Goal: Navigation & Orientation: Find specific page/section

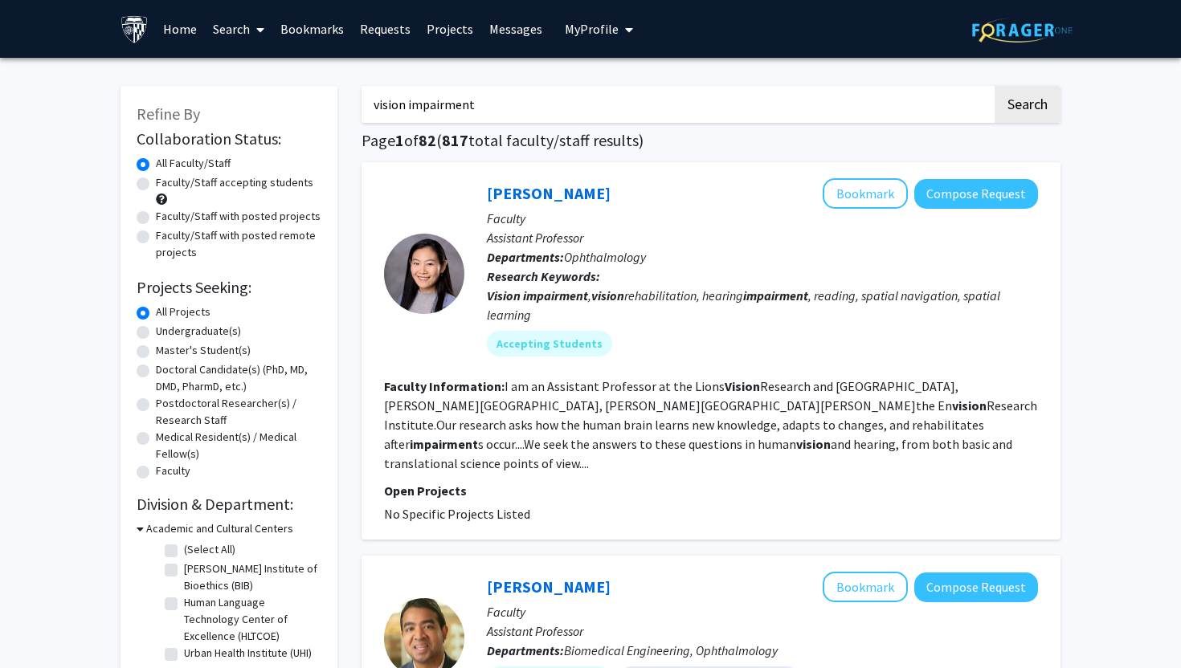
click at [586, 31] on span "My Profile" at bounding box center [592, 29] width 54 height 16
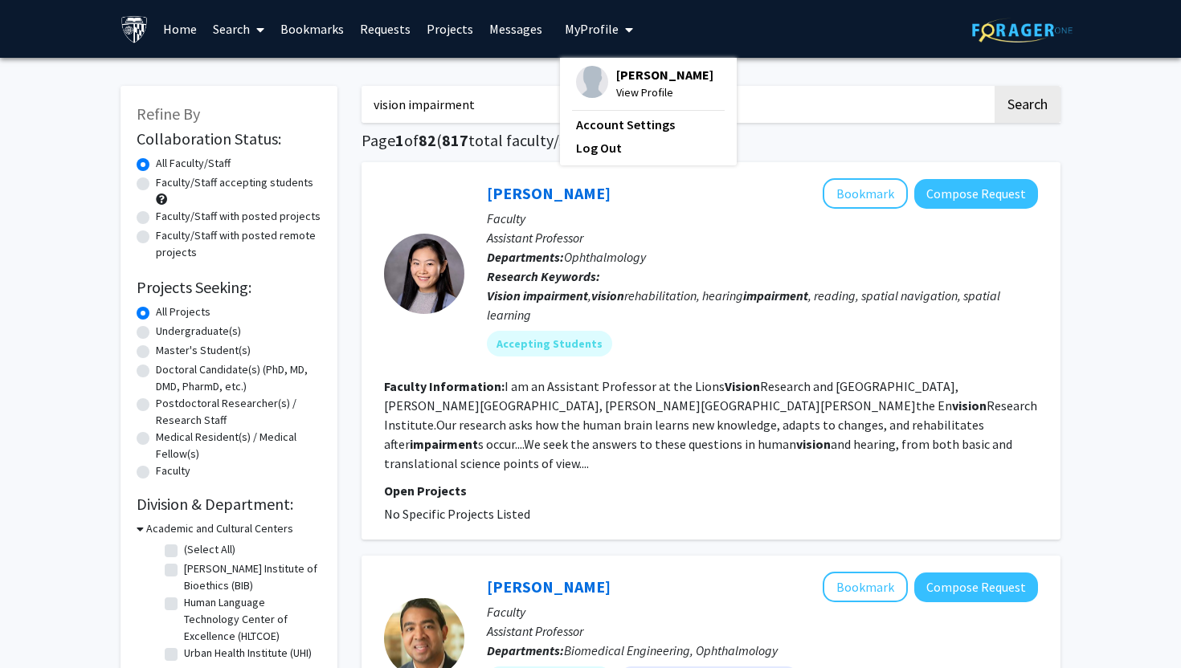
click at [589, 71] on img at bounding box center [592, 82] width 32 height 32
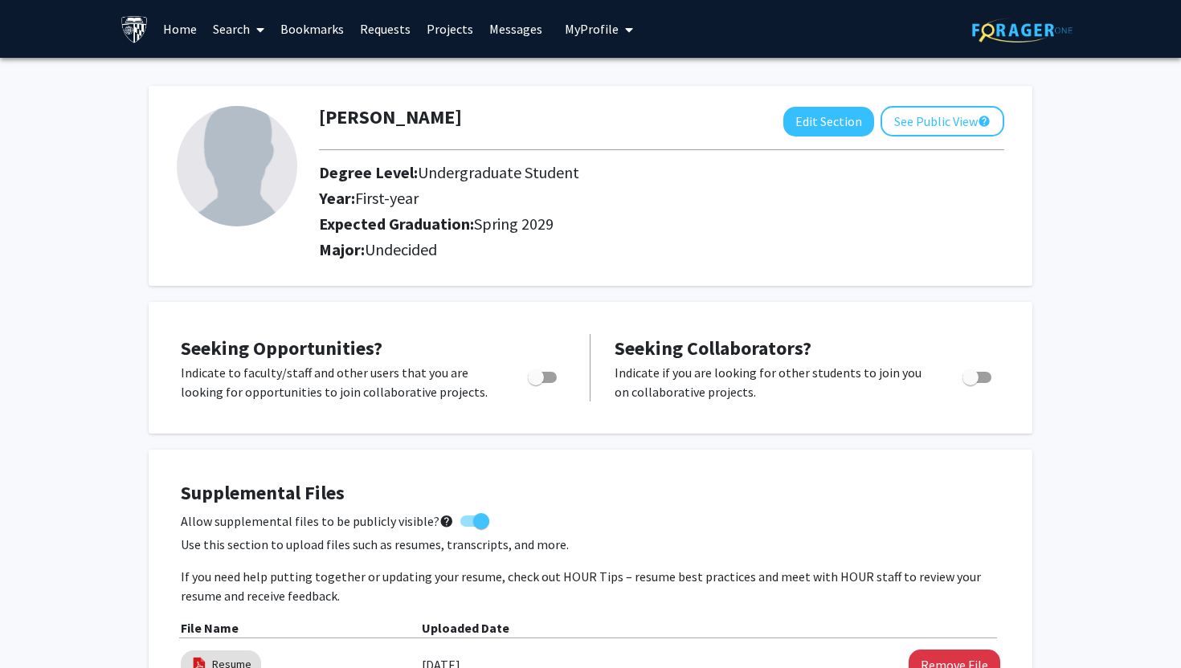
click at [512, 29] on link "Messages" at bounding box center [515, 29] width 69 height 56
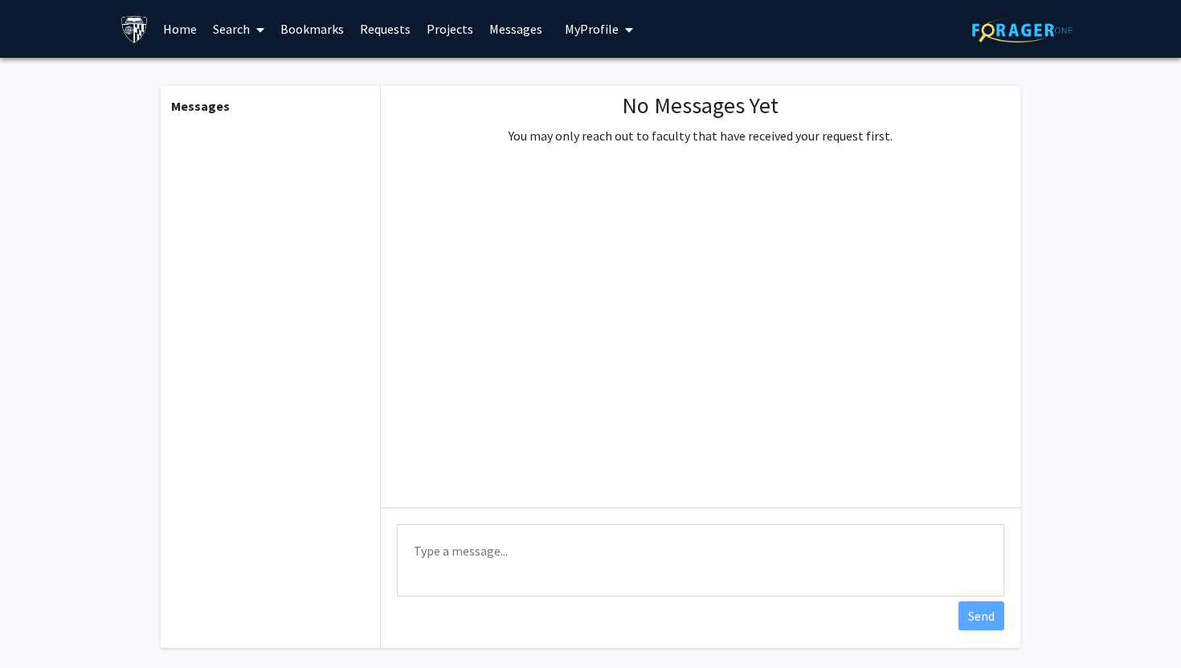
click at [376, 27] on link "Requests" at bounding box center [385, 29] width 67 height 56
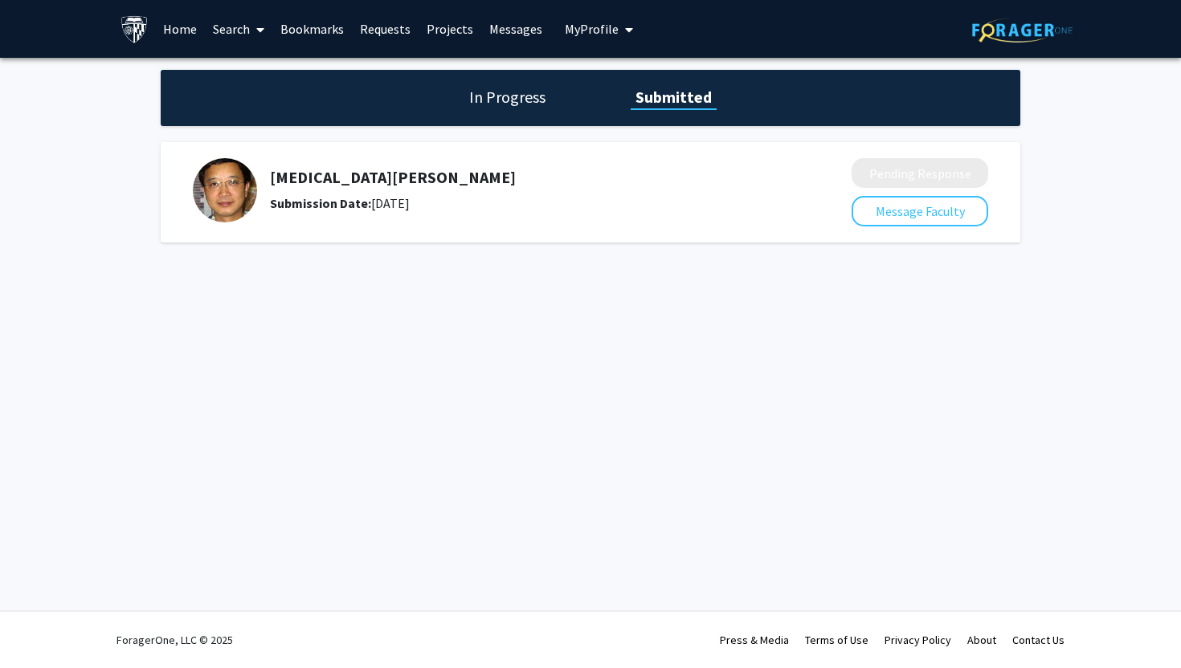
click at [333, 24] on link "Bookmarks" at bounding box center [312, 29] width 80 height 56
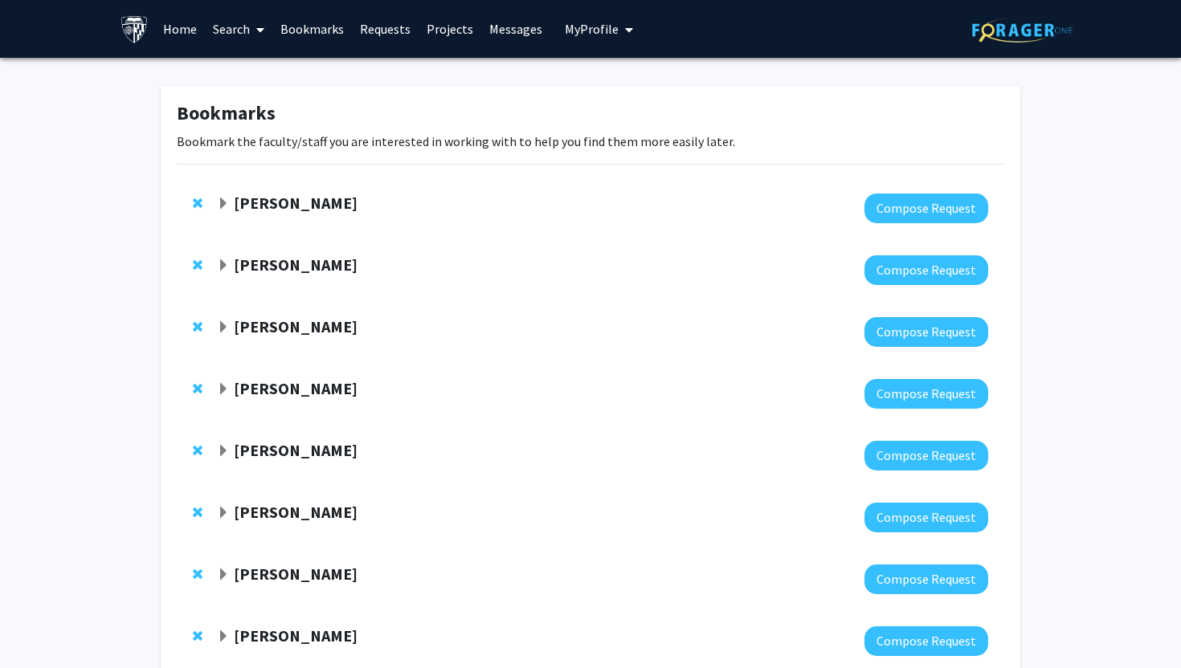
click at [295, 198] on strong "[PERSON_NAME]" at bounding box center [296, 203] width 124 height 20
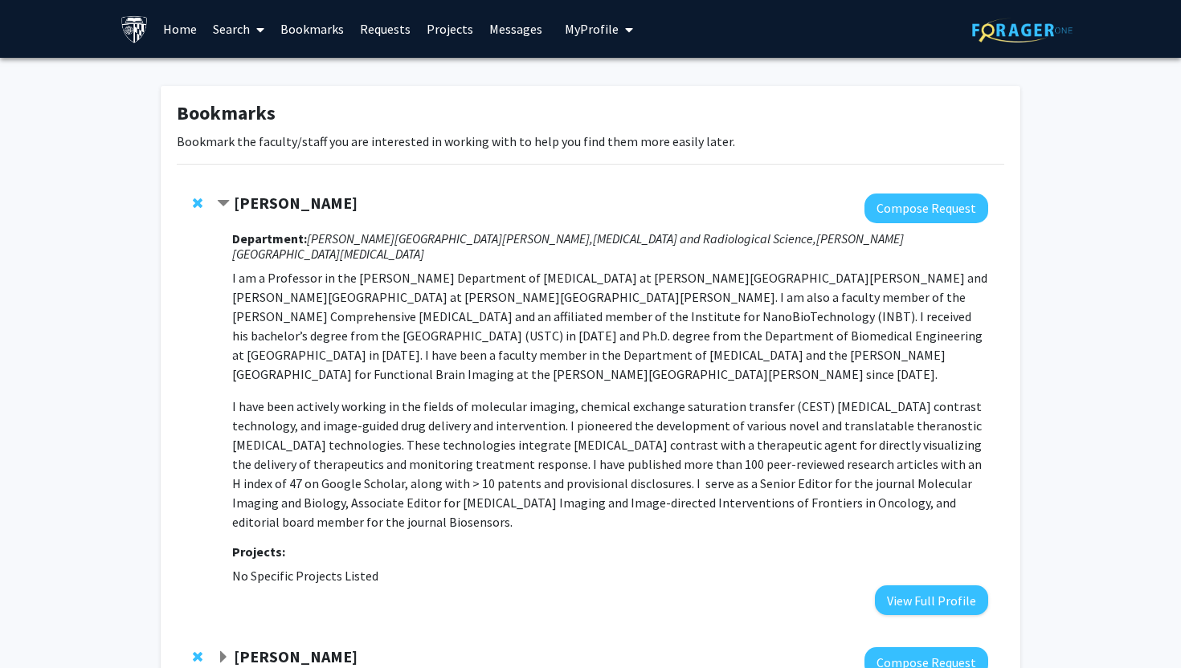
click at [298, 195] on strong "[PERSON_NAME]" at bounding box center [296, 203] width 124 height 20
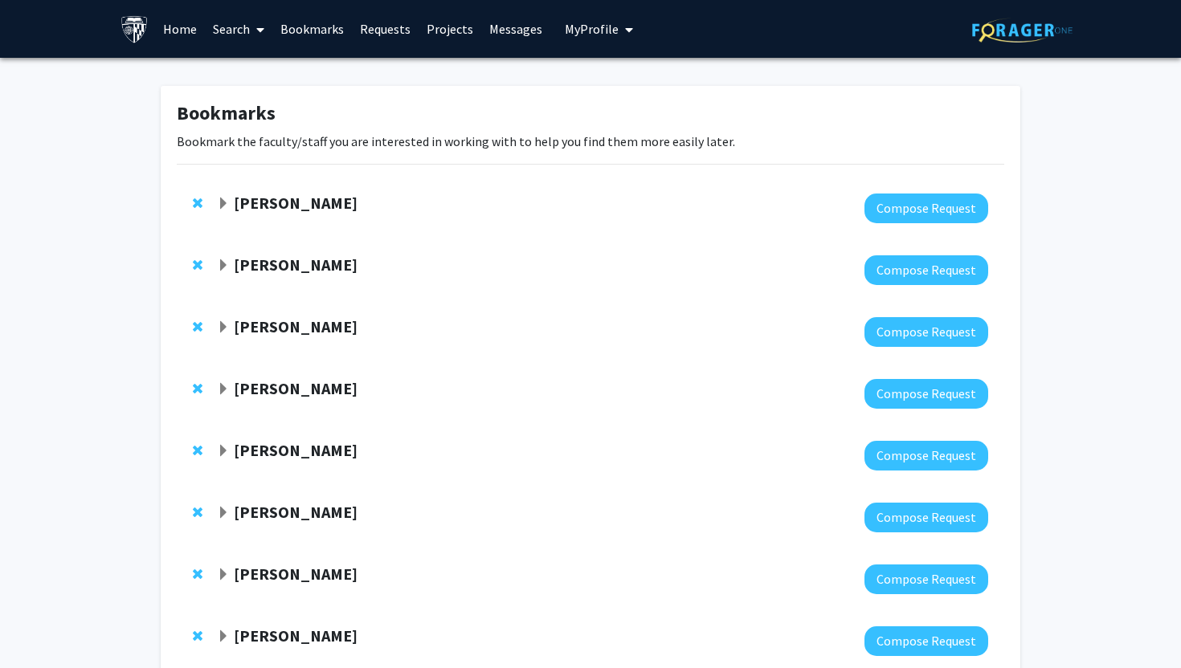
click at [300, 259] on strong "[PERSON_NAME]" at bounding box center [296, 265] width 124 height 20
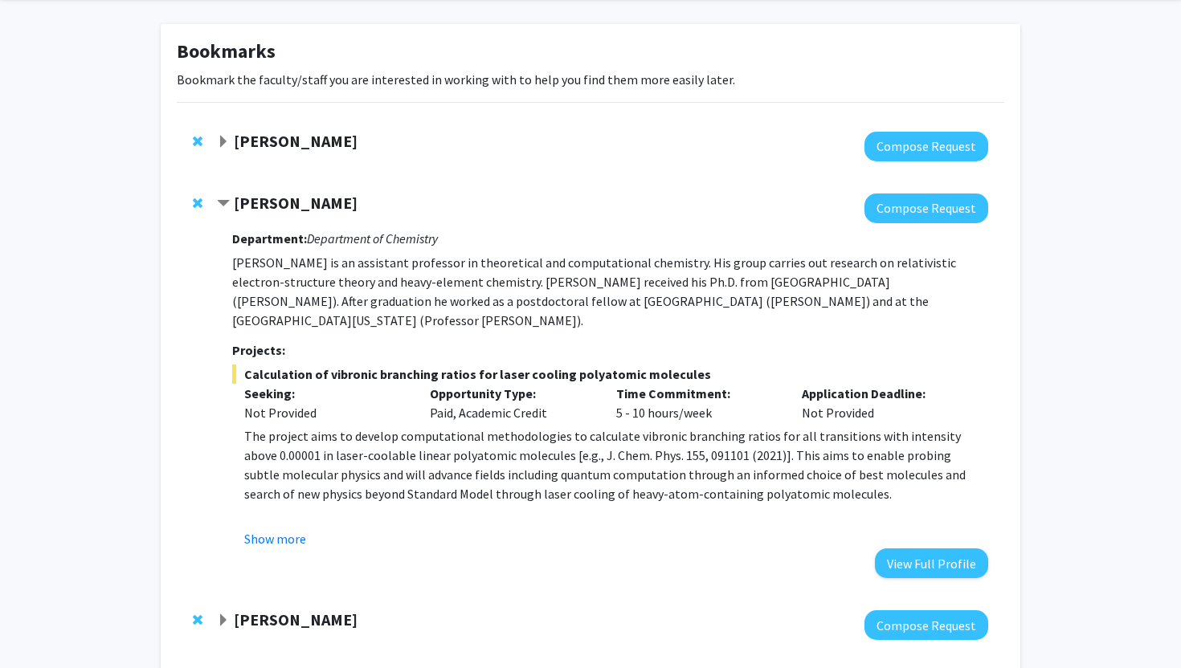
scroll to position [67, 0]
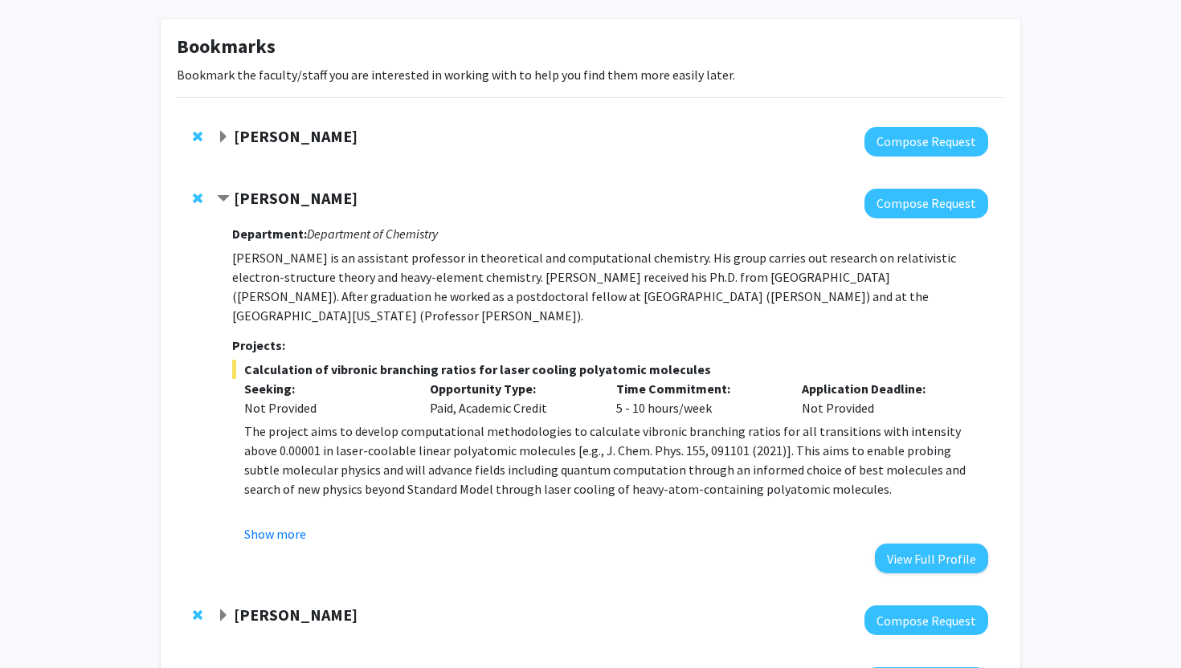
click at [294, 197] on strong "[PERSON_NAME]" at bounding box center [296, 198] width 124 height 20
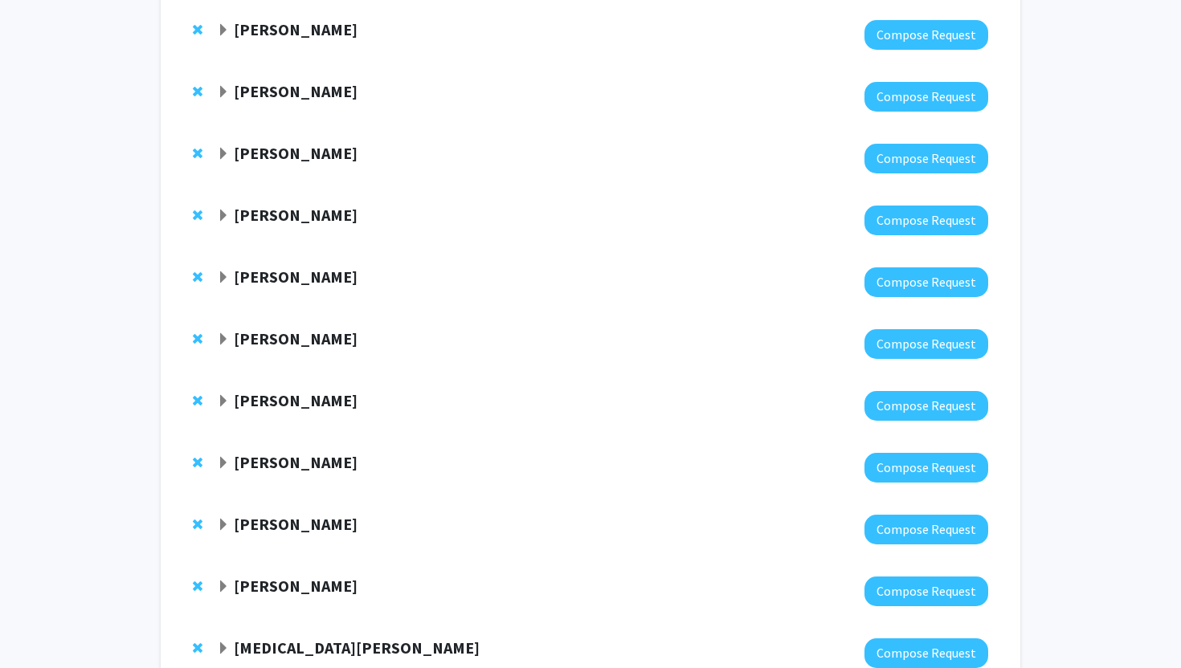
scroll to position [298, 0]
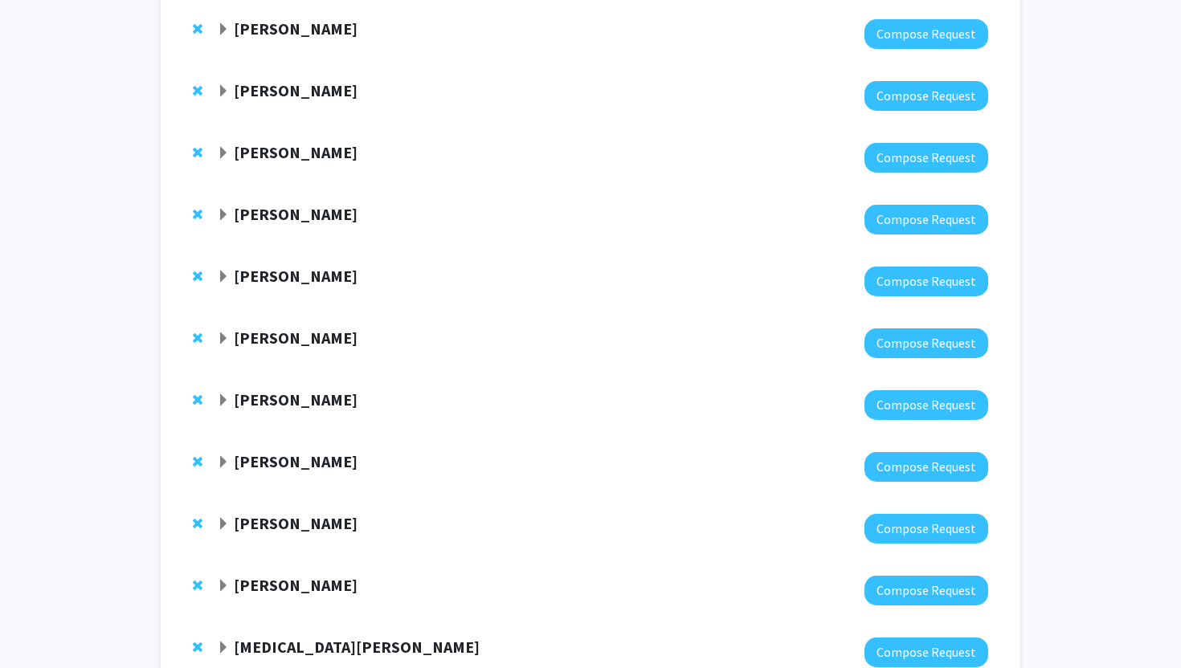
click at [304, 336] on strong "[PERSON_NAME]" at bounding box center [296, 338] width 124 height 20
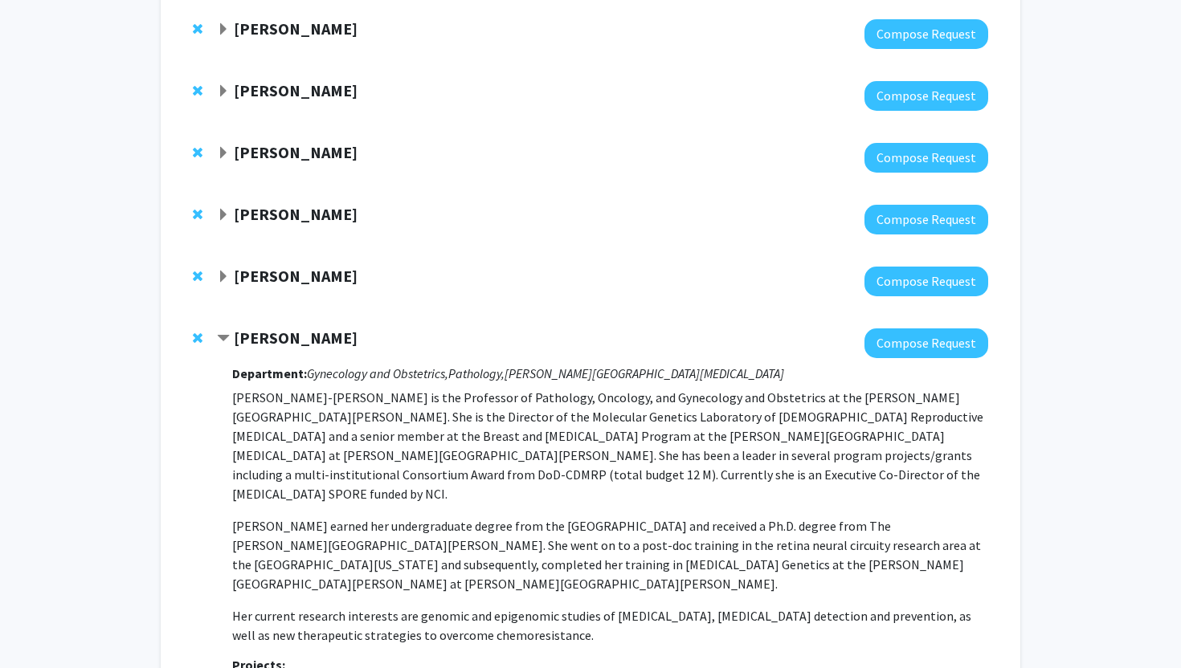
scroll to position [342, 0]
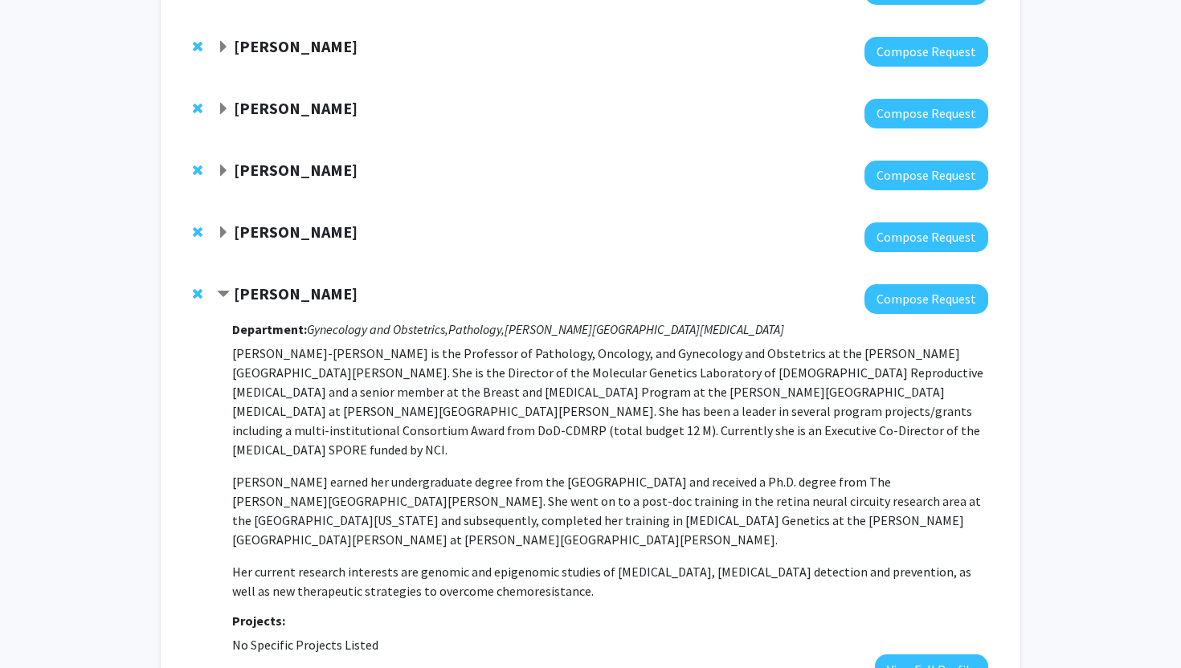
click at [303, 309] on div at bounding box center [602, 299] width 771 height 30
click at [303, 304] on div "[PERSON_NAME]" at bounding box center [390, 294] width 347 height 20
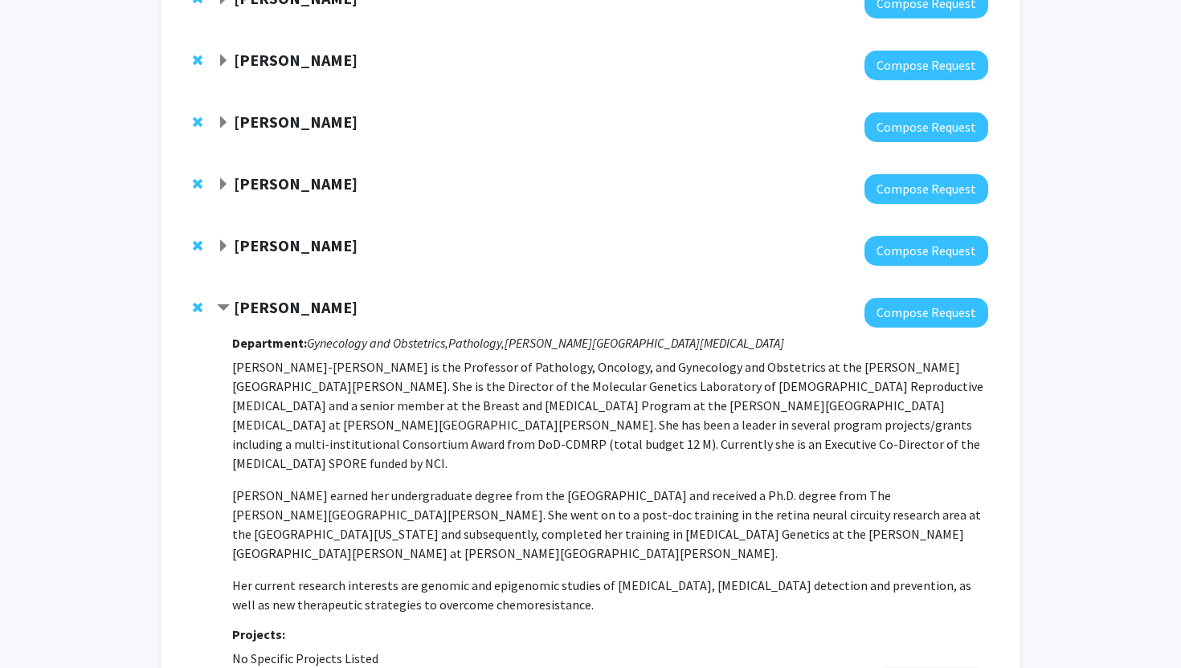
click at [303, 305] on strong "[PERSON_NAME]" at bounding box center [296, 307] width 124 height 20
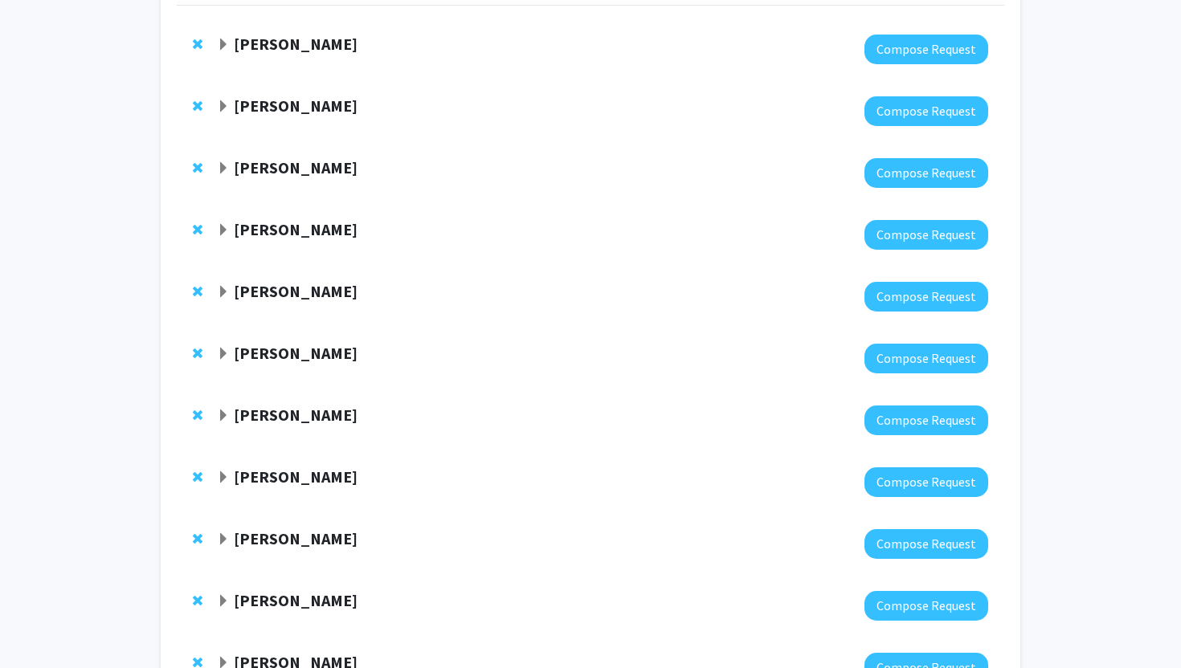
scroll to position [0, 0]
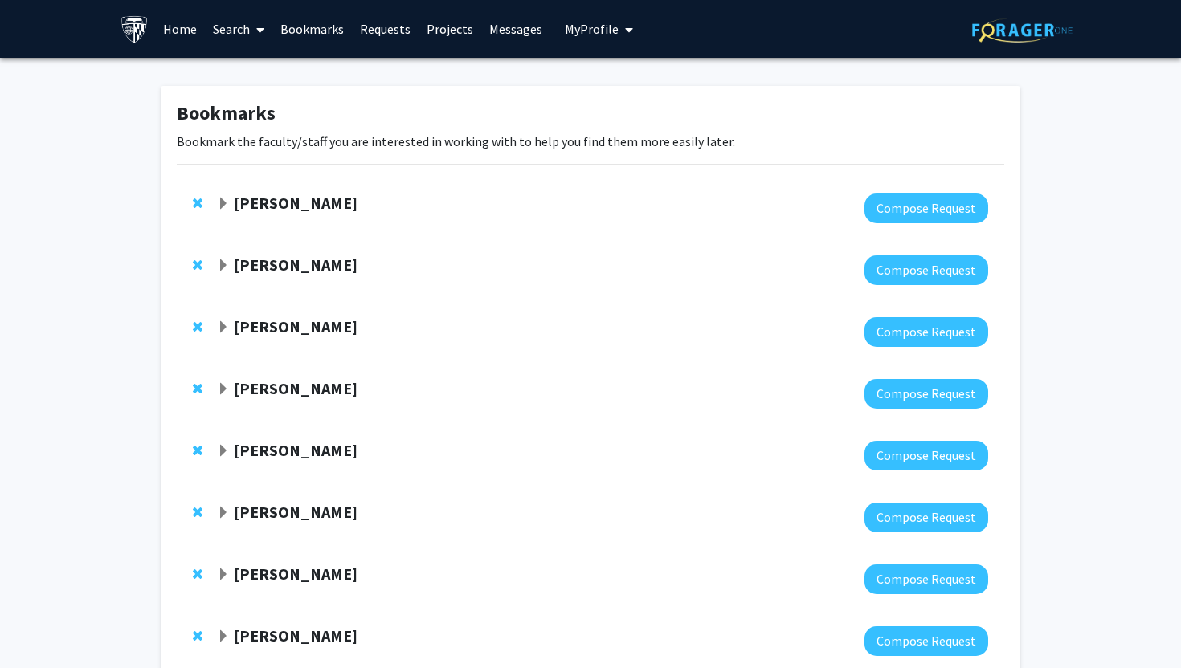
click at [292, 208] on strong "[PERSON_NAME]" at bounding box center [296, 203] width 124 height 20
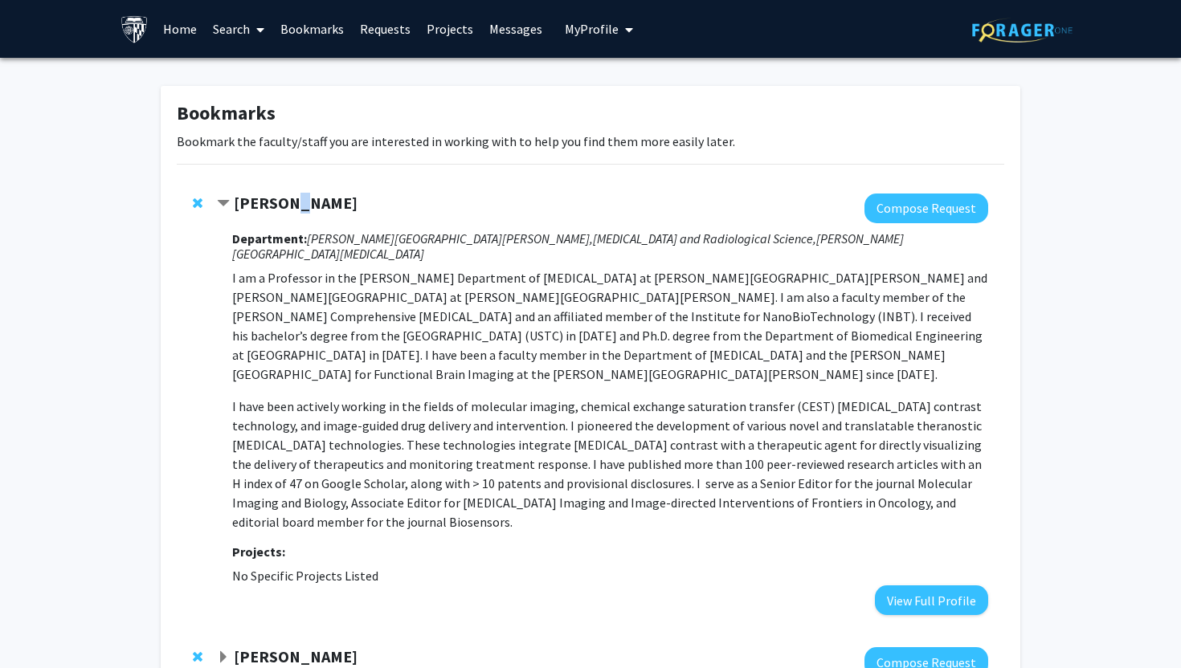
click at [292, 208] on strong "[PERSON_NAME]" at bounding box center [296, 203] width 124 height 20
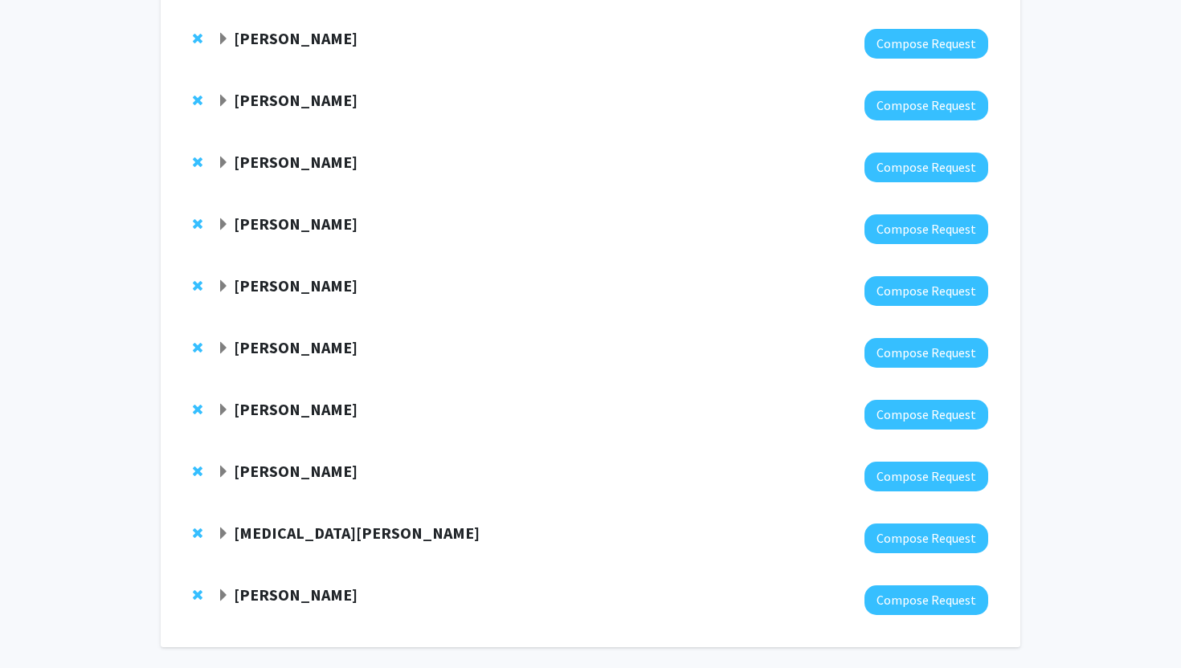
scroll to position [475, 0]
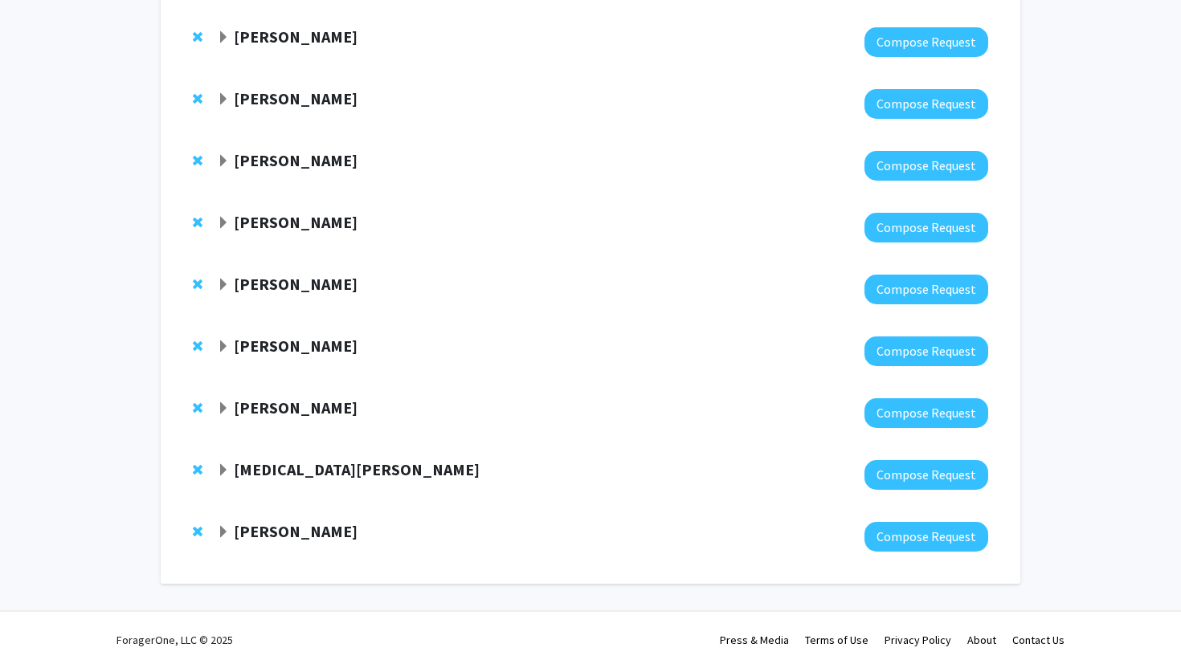
click at [275, 467] on strong "[MEDICAL_DATA][PERSON_NAME]" at bounding box center [357, 469] width 246 height 20
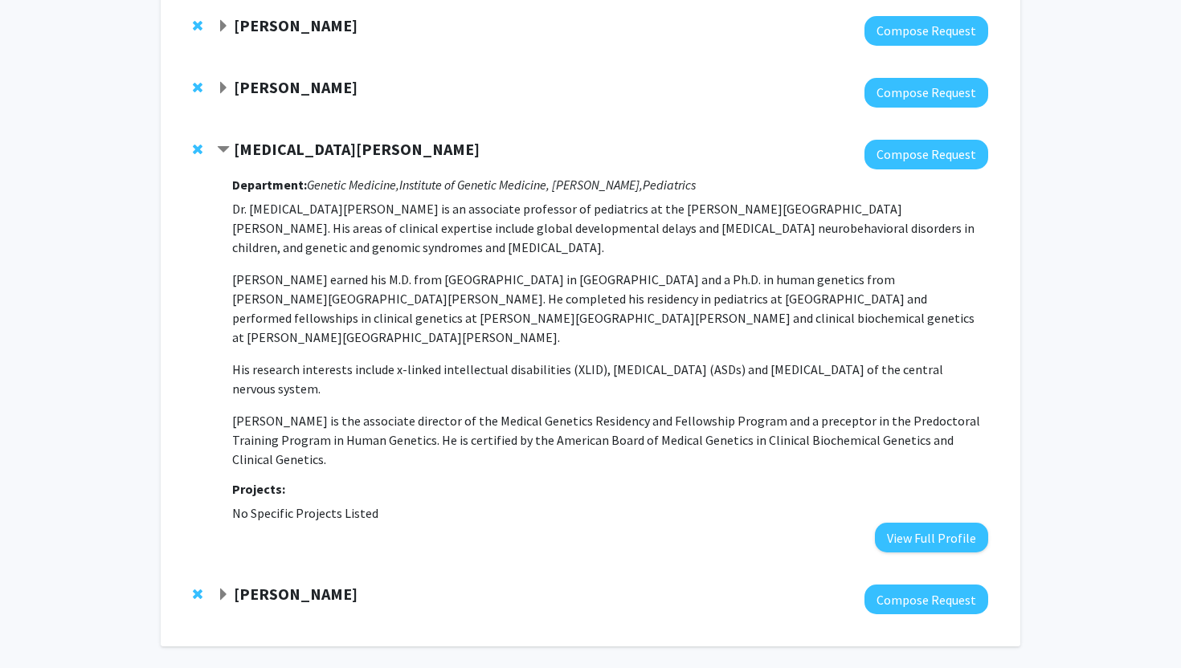
scroll to position [820, 0]
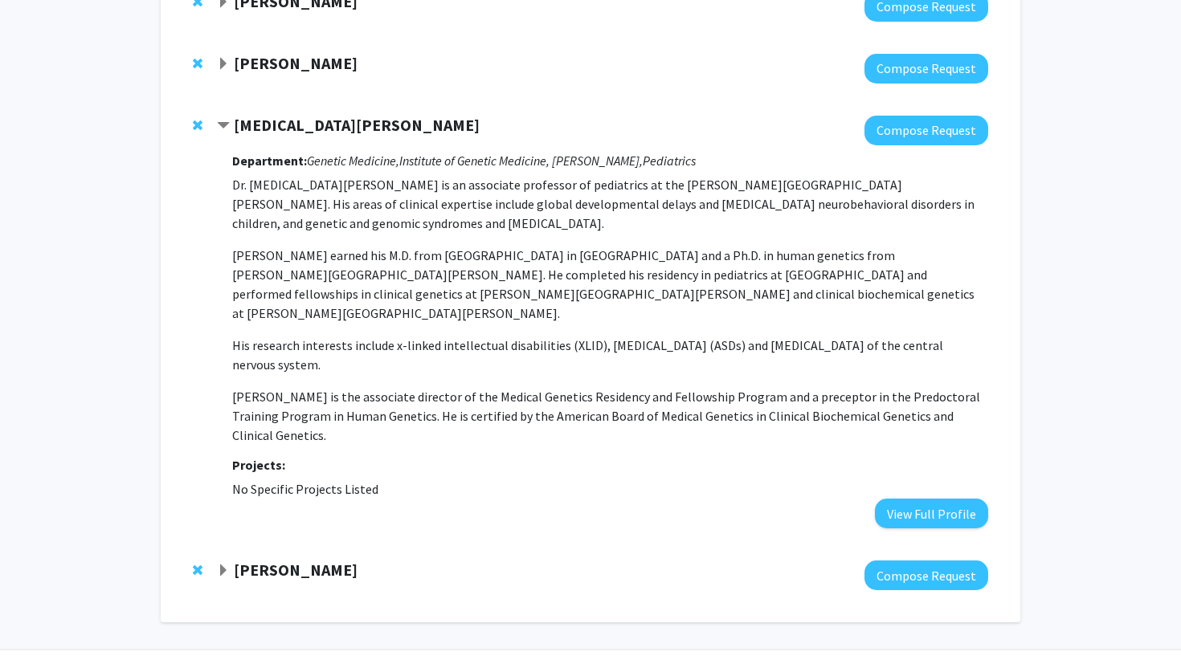
click at [306, 560] on strong "[PERSON_NAME]" at bounding box center [296, 570] width 124 height 20
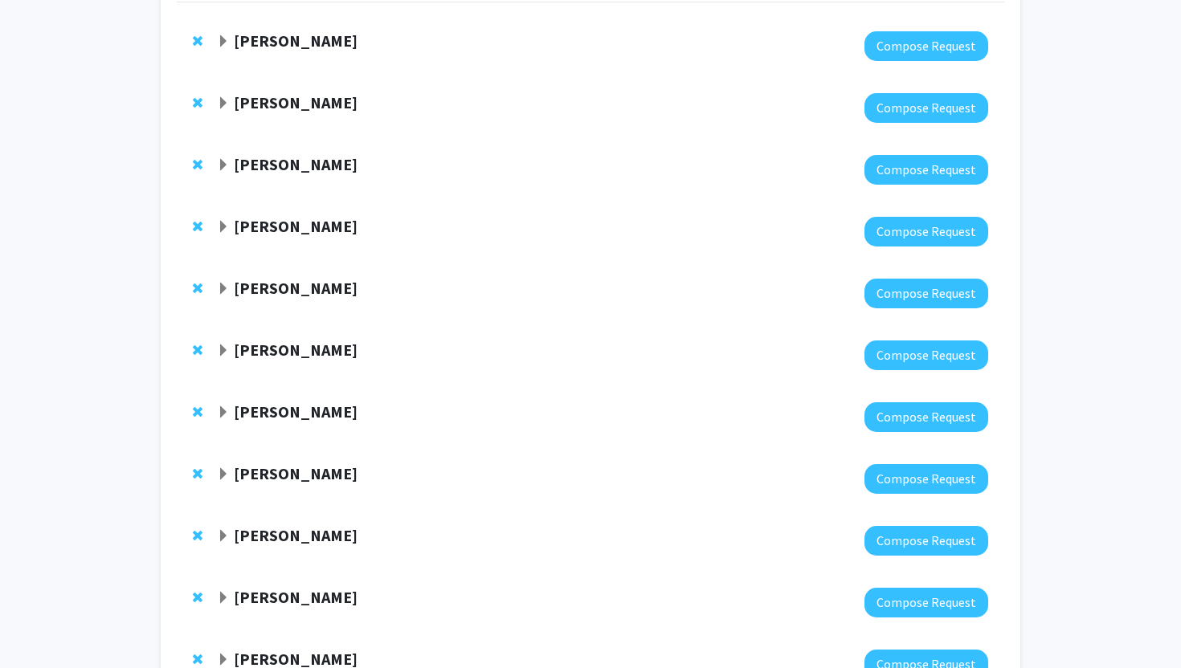
scroll to position [0, 0]
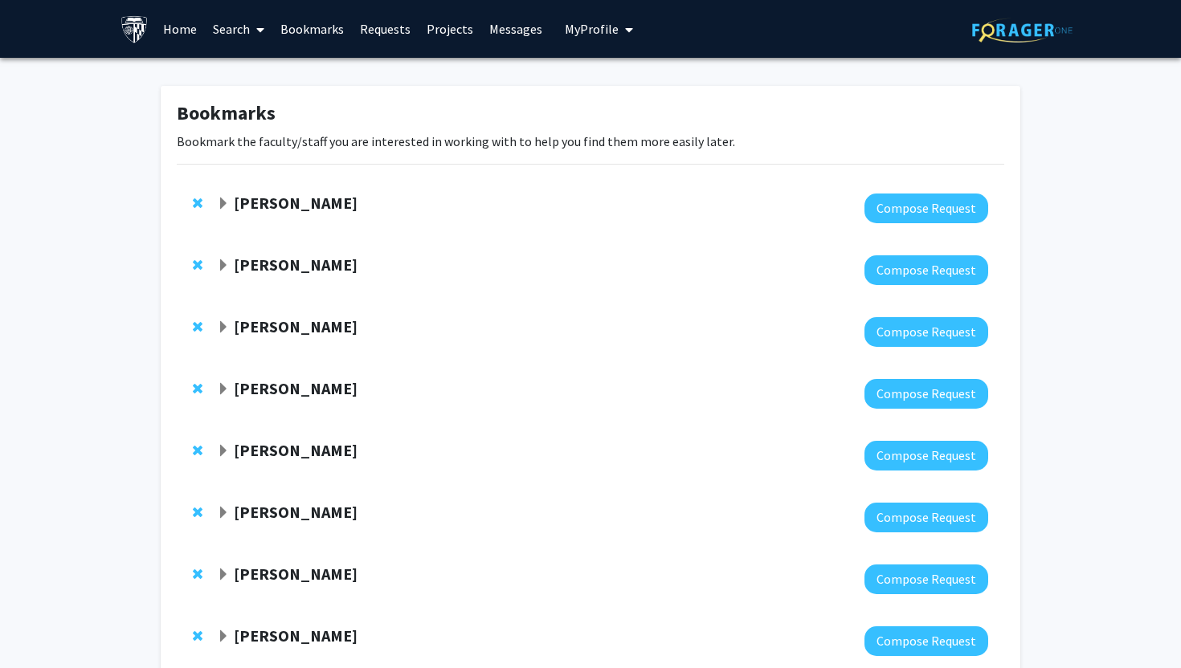
click at [141, 37] on img at bounding box center [134, 29] width 28 height 28
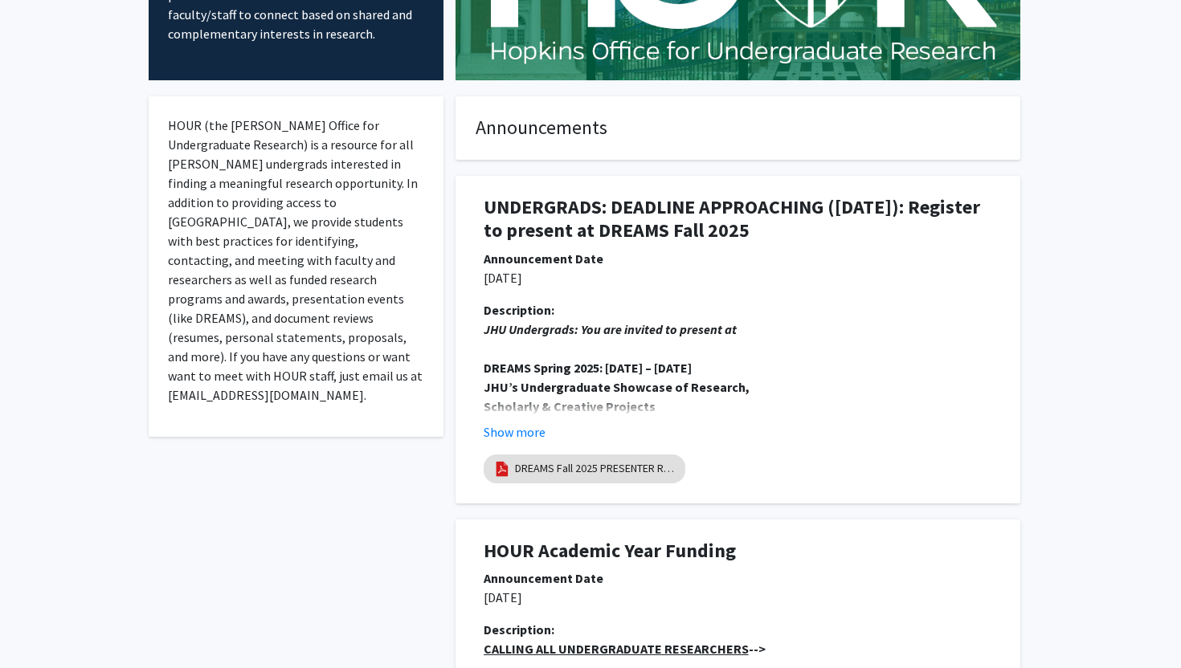
scroll to position [224, 0]
